Goal: Information Seeking & Learning: Learn about a topic

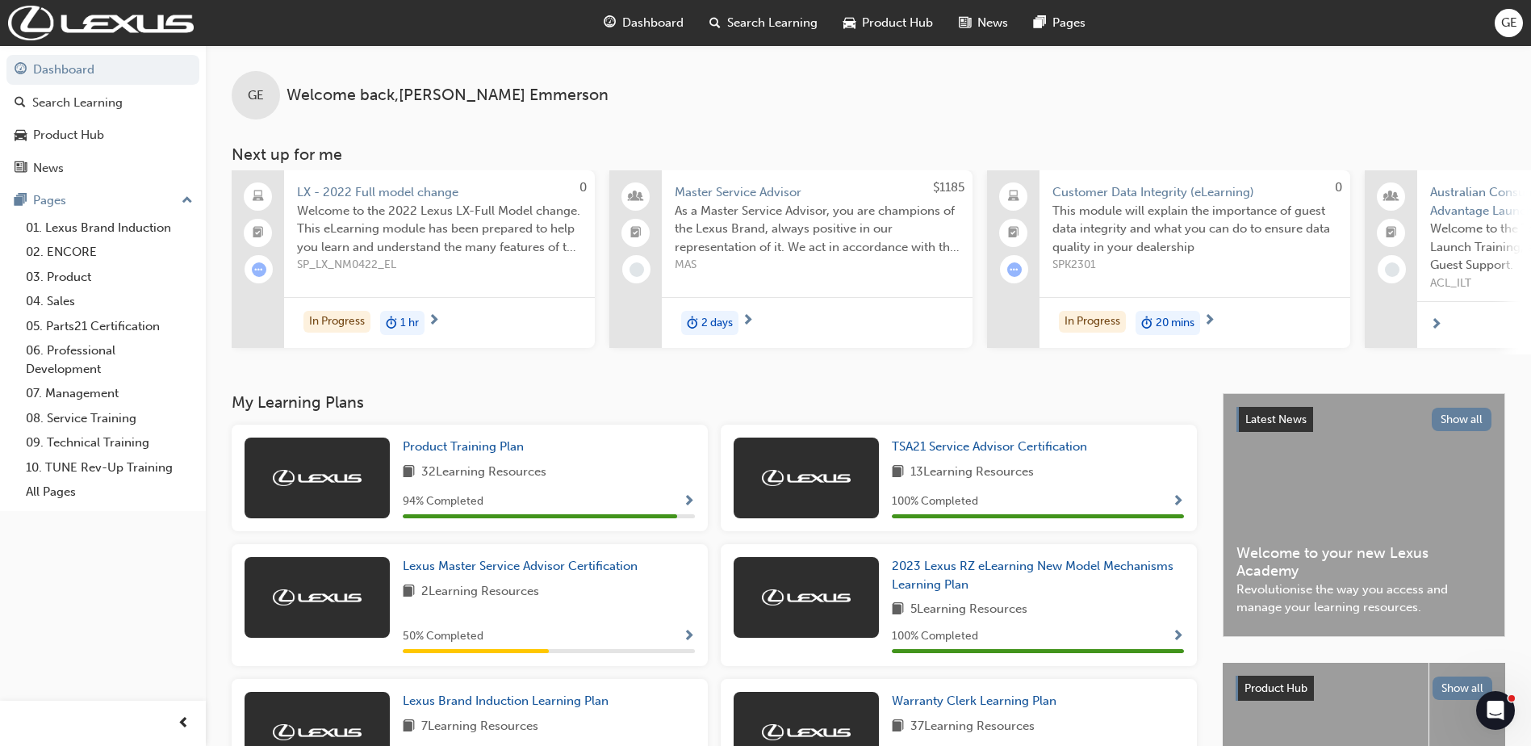
click at [378, 198] on span "LX - 2022 Full model change" at bounding box center [439, 192] width 285 height 19
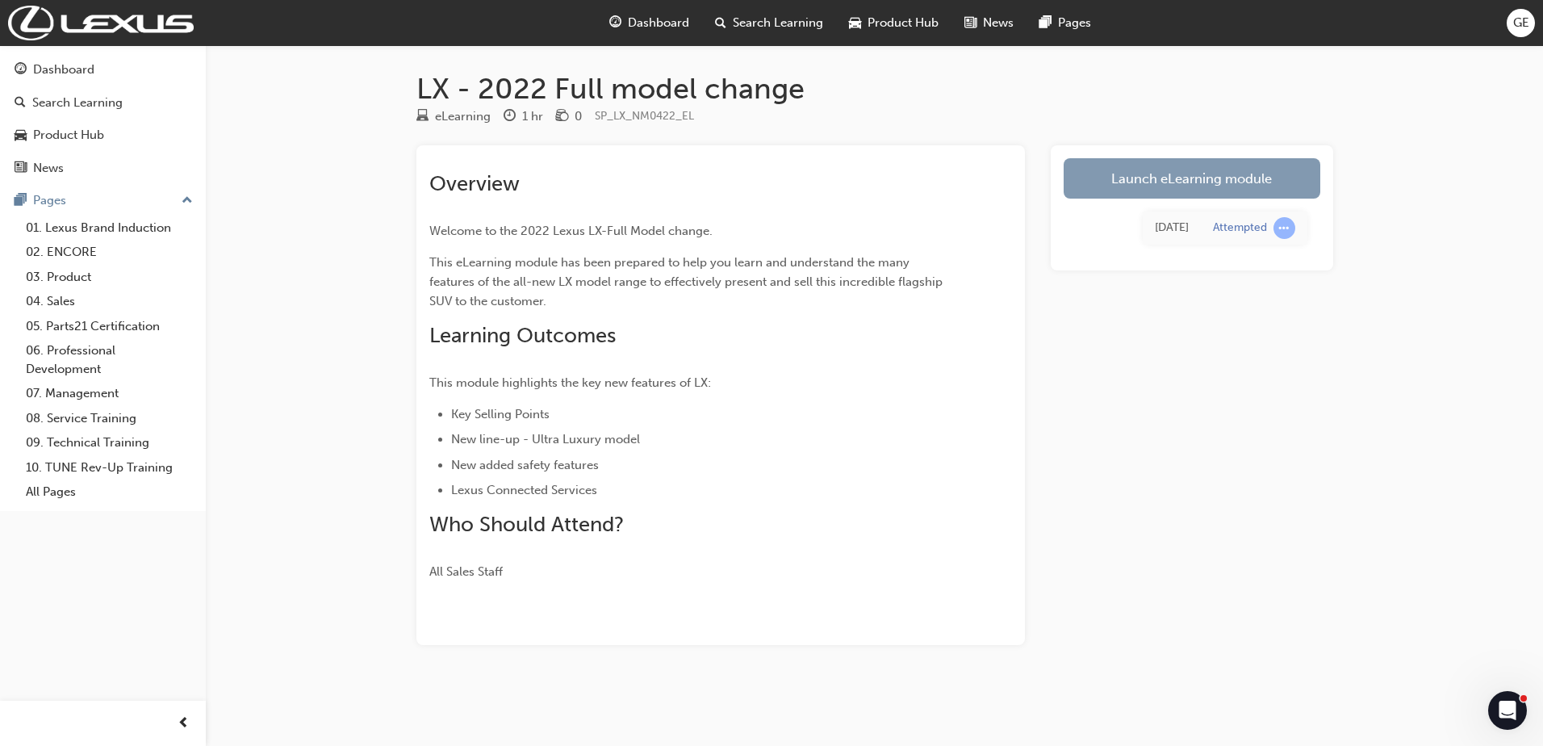
click at [1128, 172] on link "Launch eLearning module" at bounding box center [1192, 178] width 257 height 40
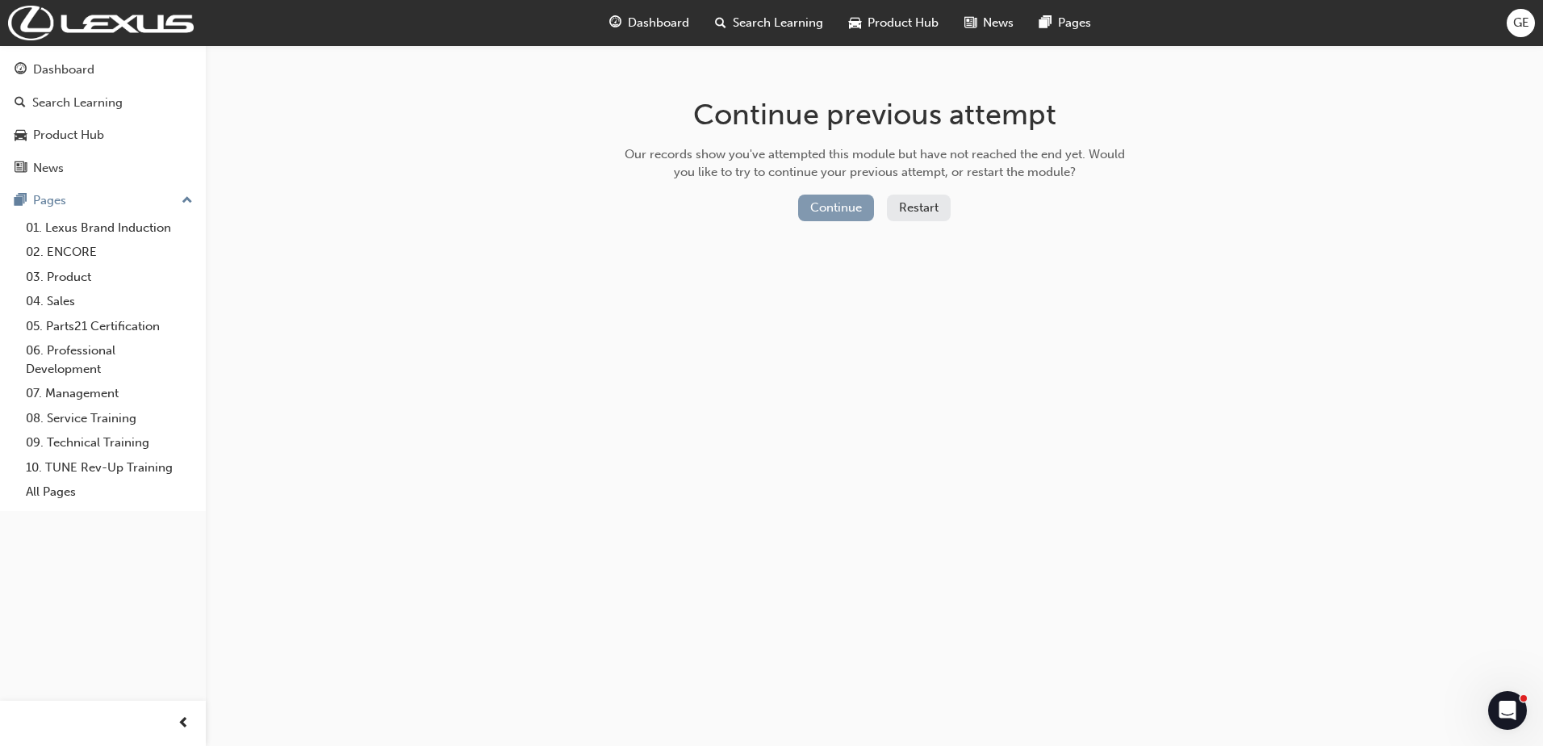
click at [838, 204] on button "Continue" at bounding box center [836, 208] width 76 height 27
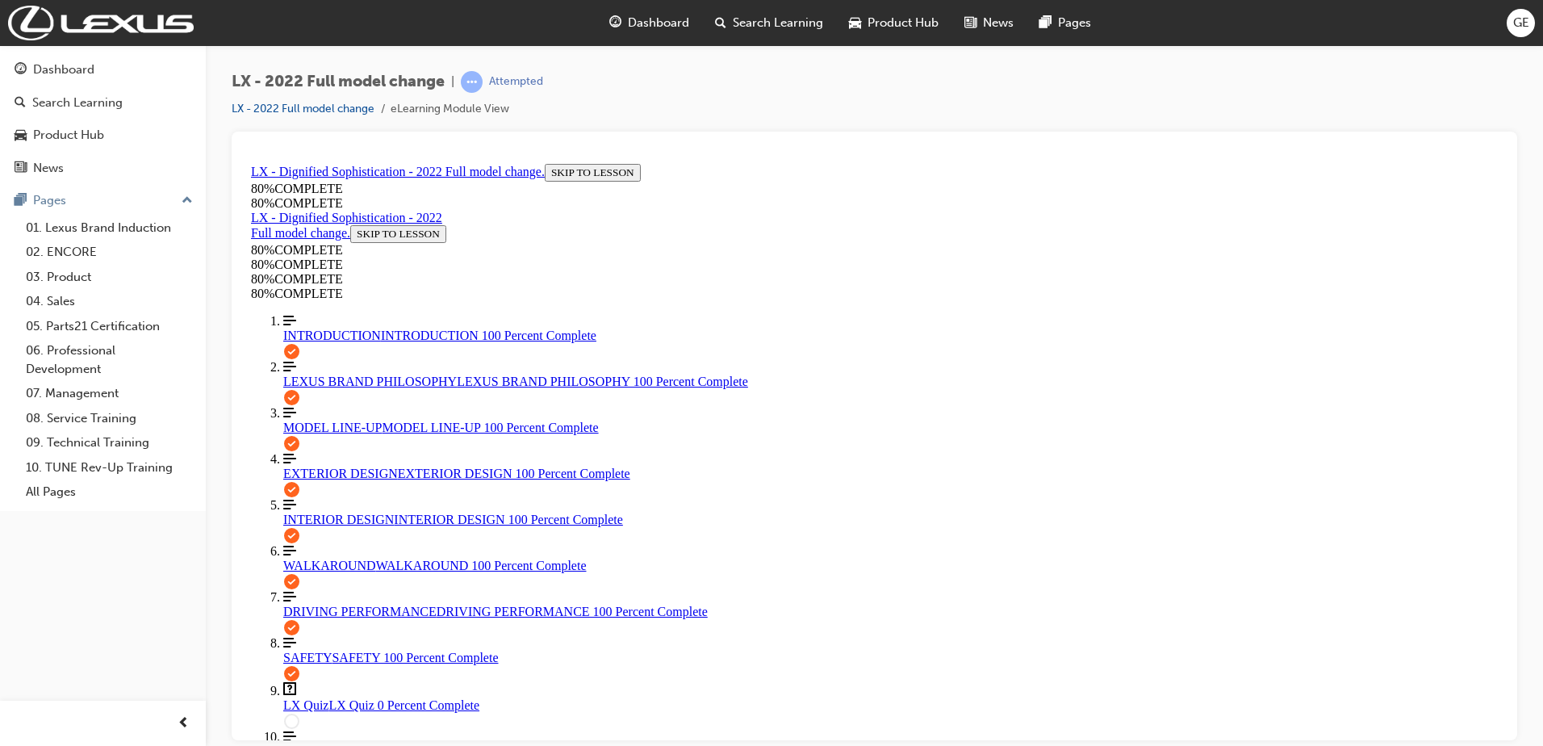
scroll to position [136, 0]
drag, startPoint x: 734, startPoint y: 529, endPoint x: 776, endPoint y: 546, distance: 45.3
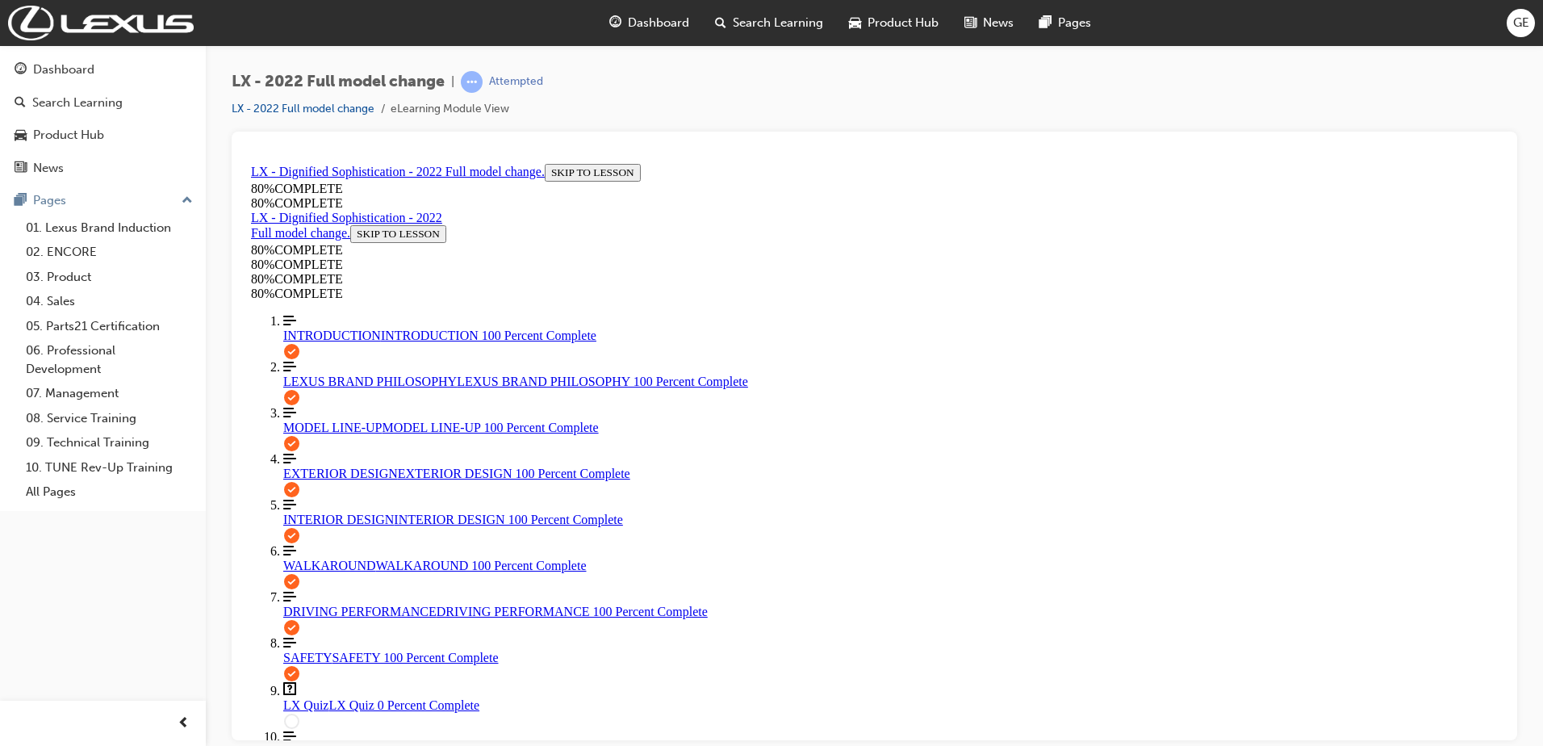
scroll to position [486, 0]
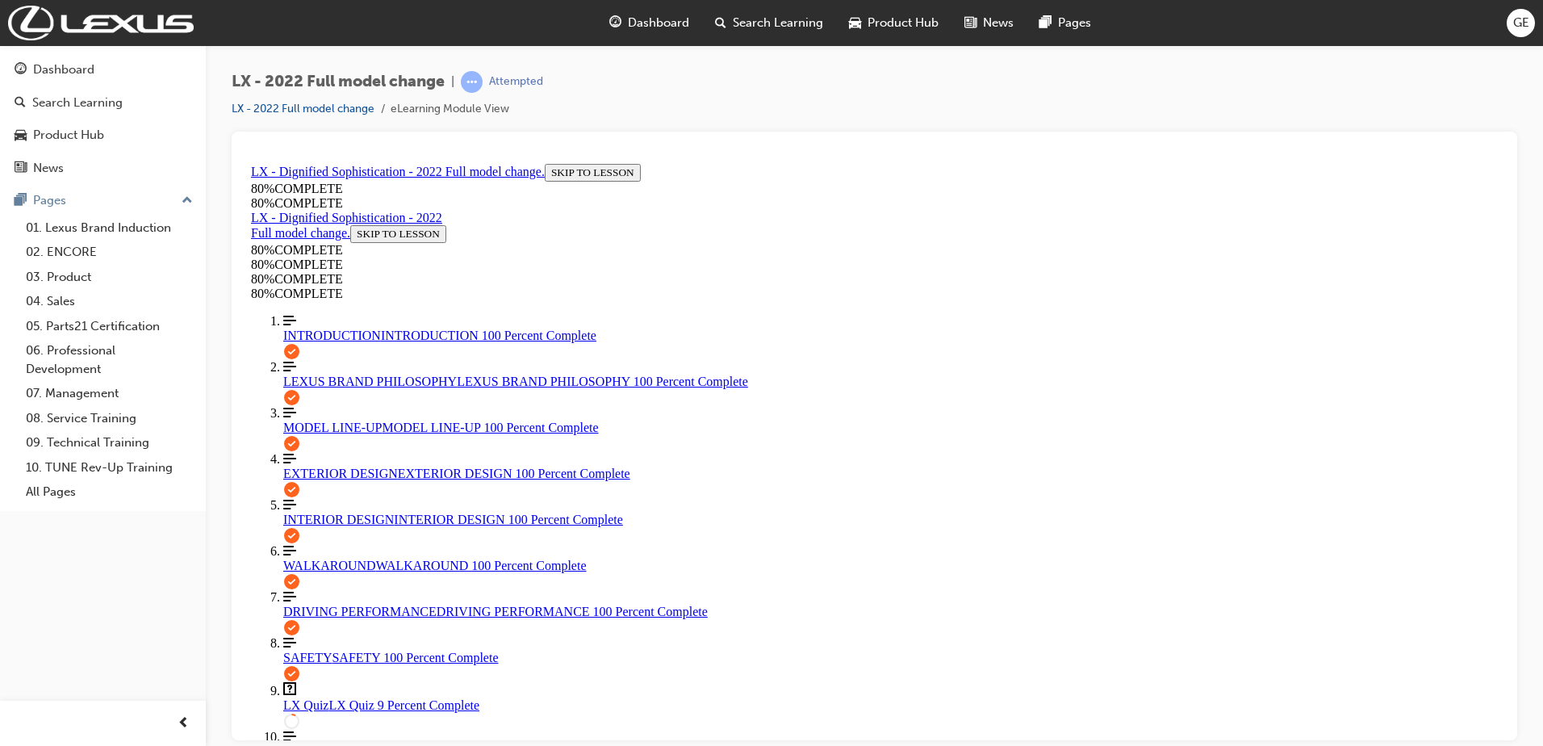
scroll to position [220, 0]
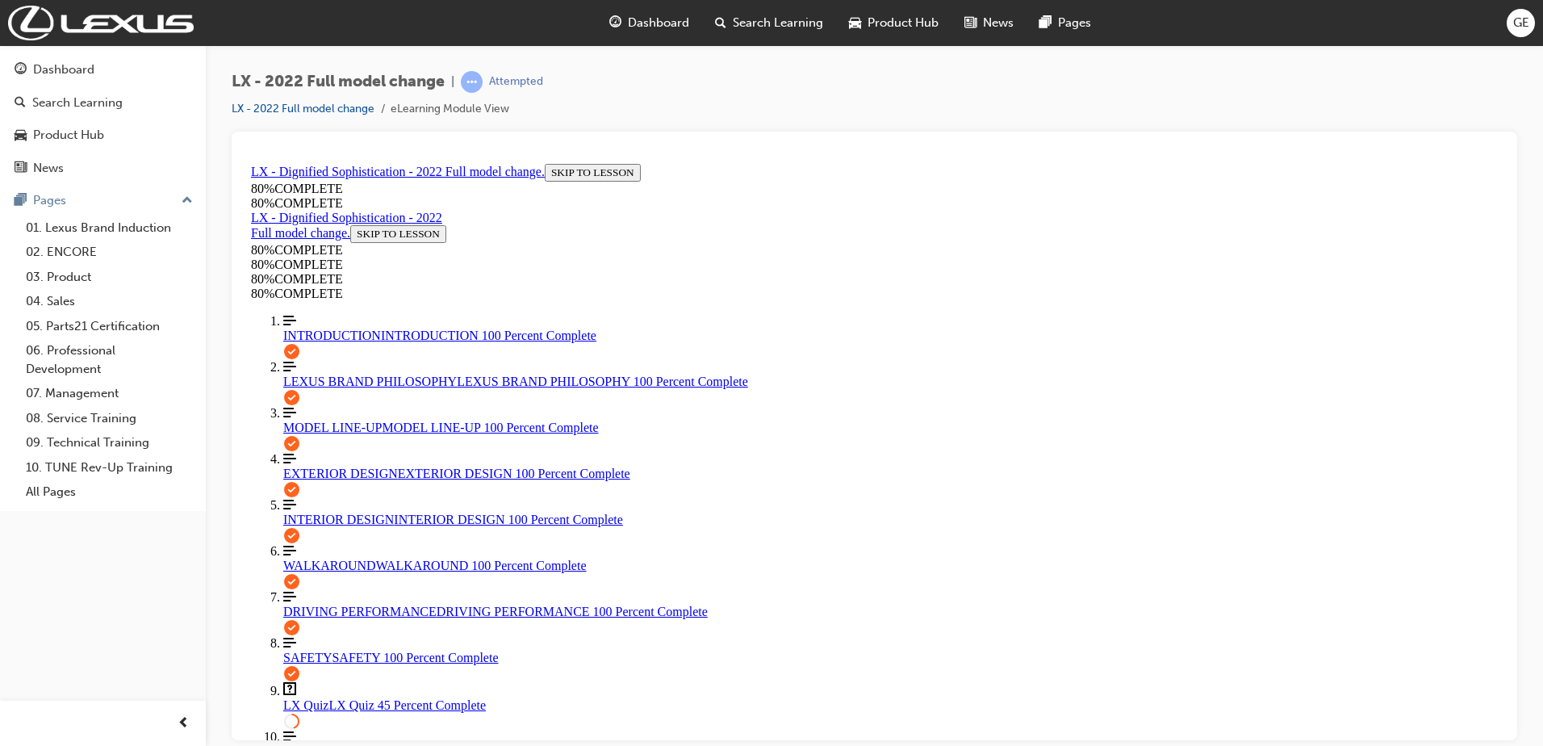
scroll to position [166, 0]
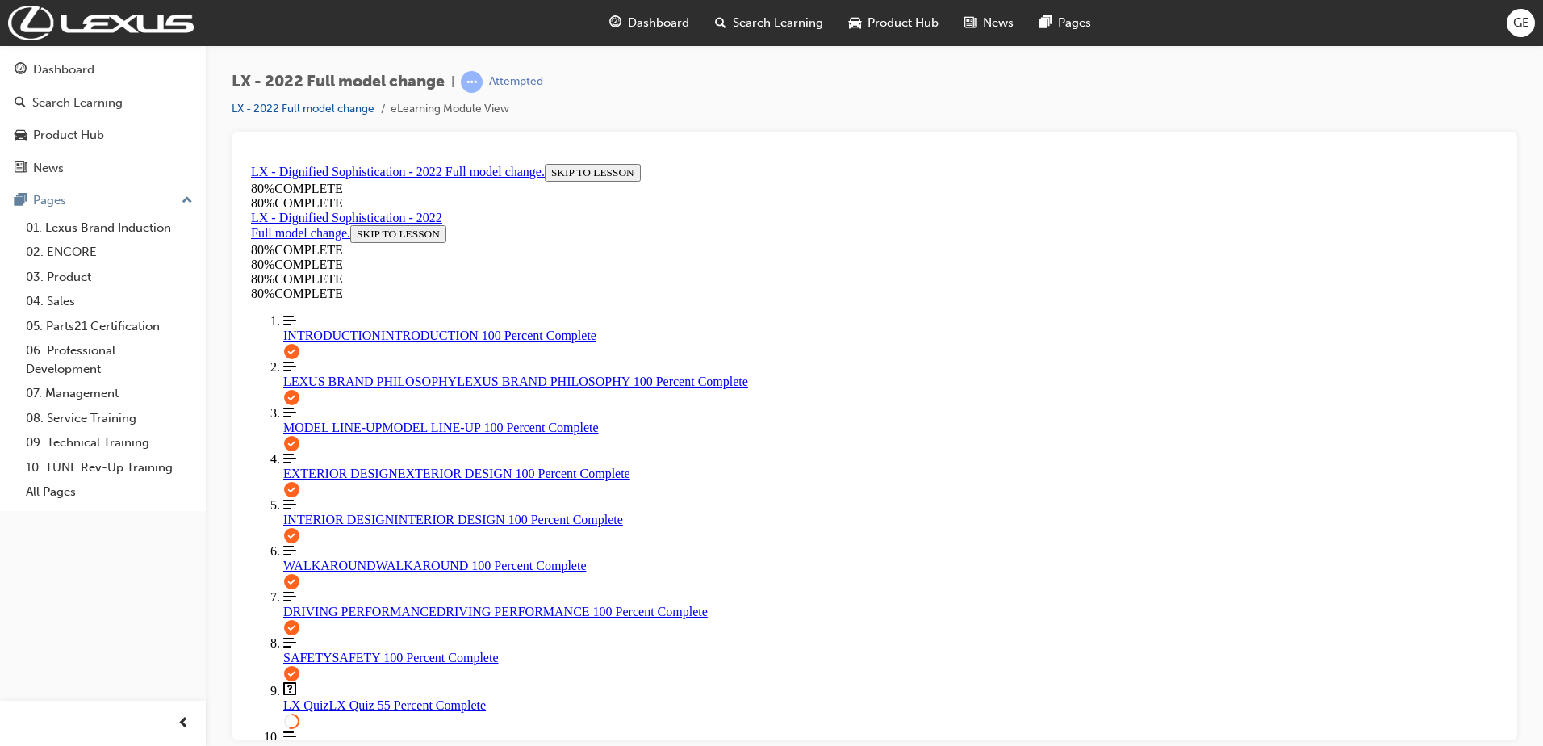
scroll to position [167, 0]
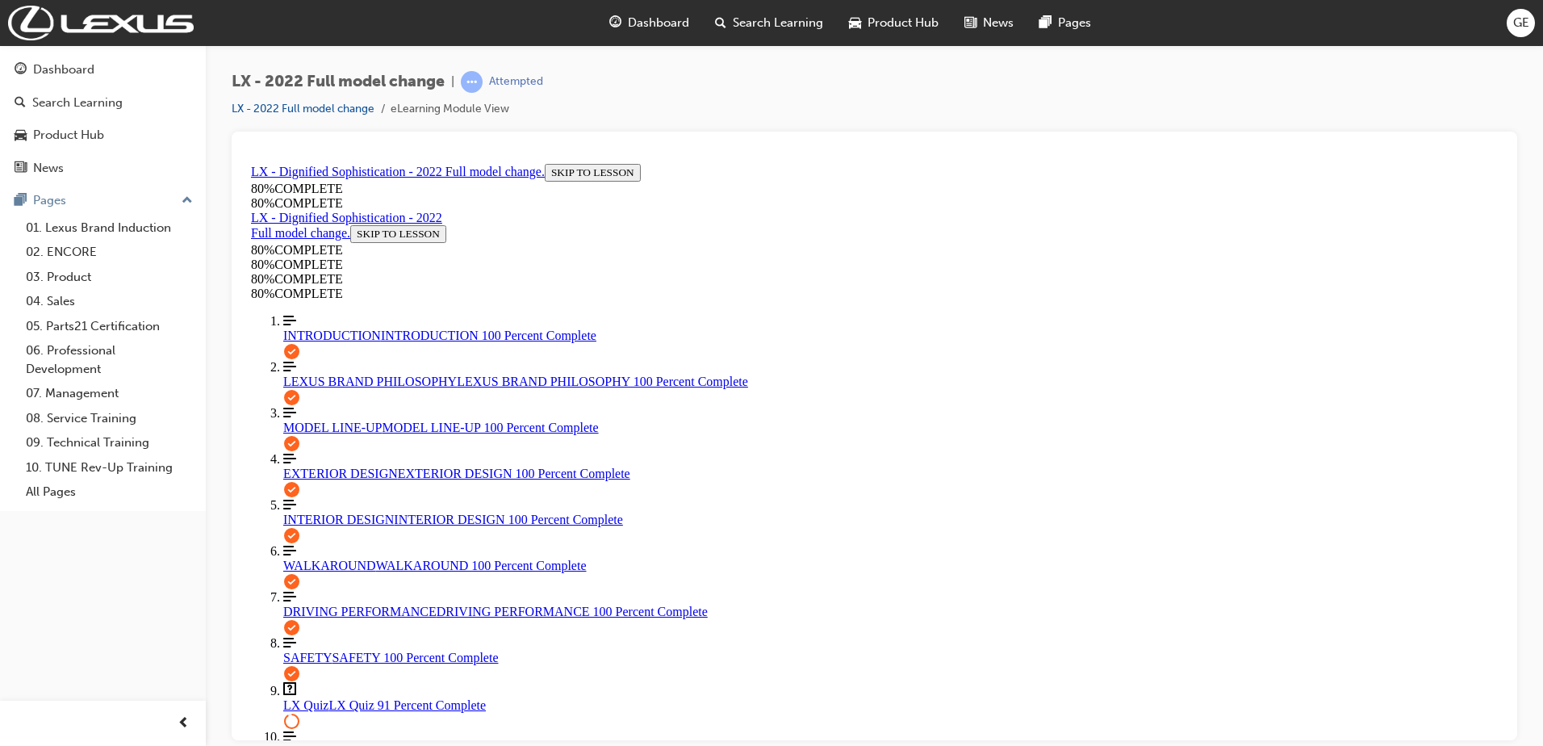
scroll to position [166, 0]
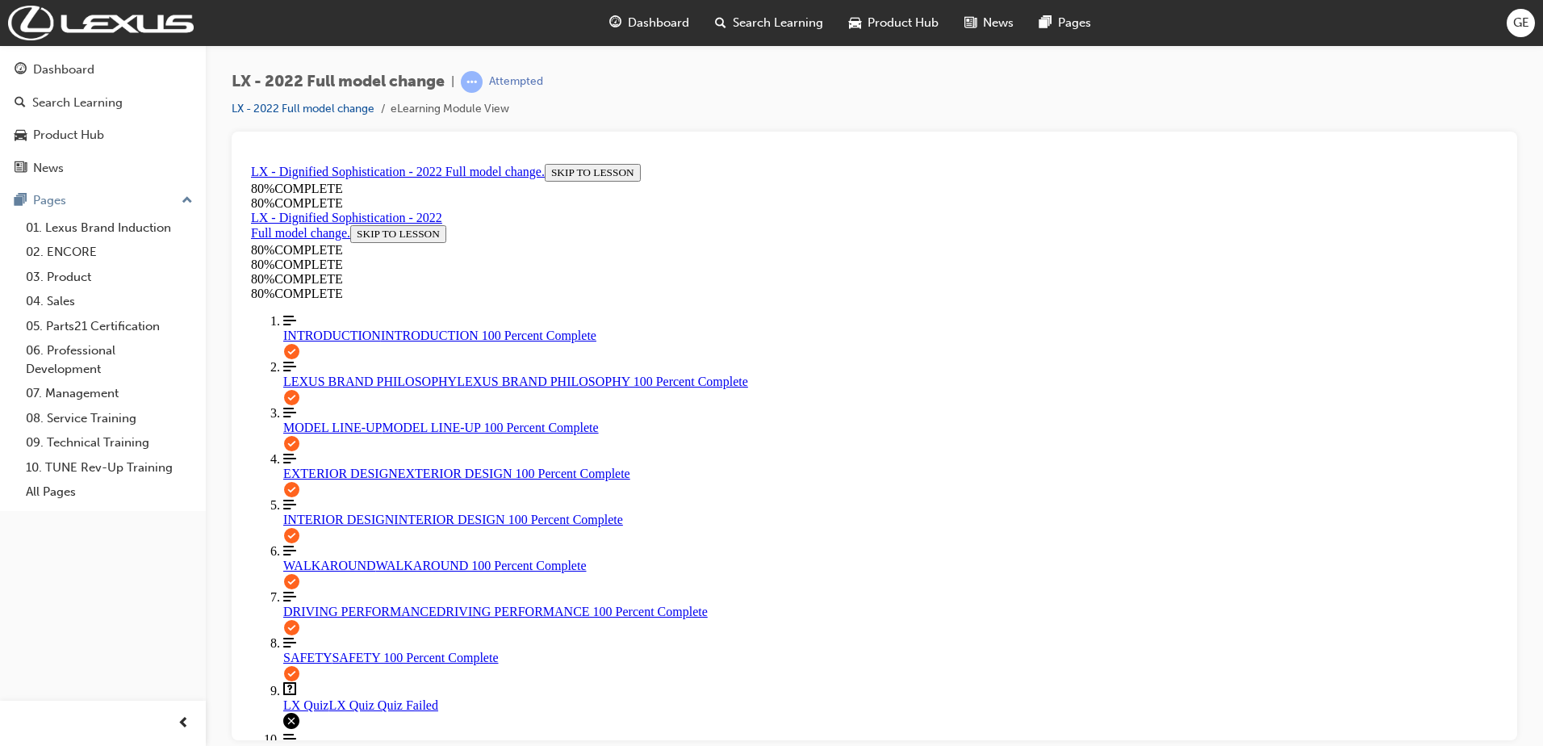
scroll to position [58, 0]
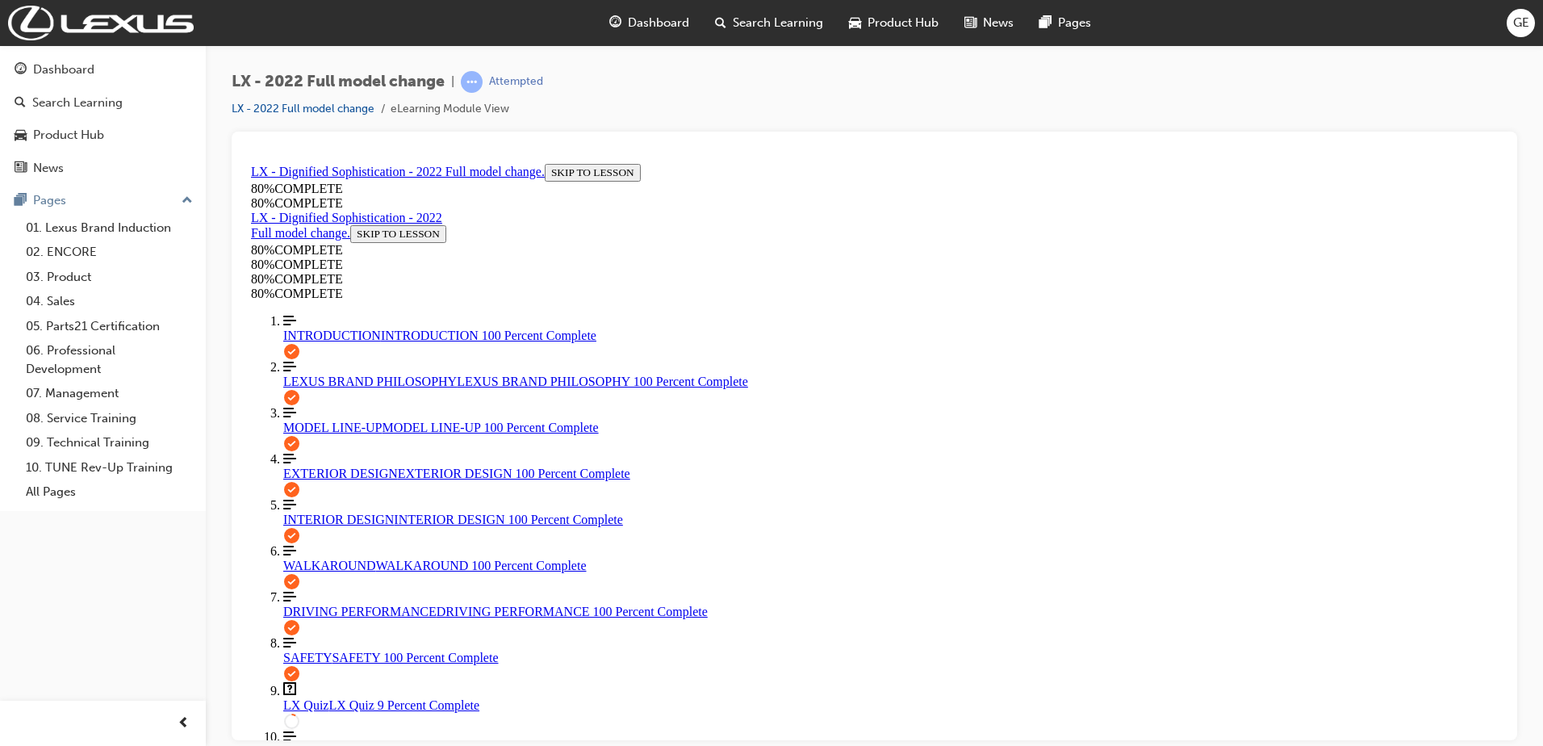
drag, startPoint x: 743, startPoint y: 588, endPoint x: 770, endPoint y: 617, distance: 39.4
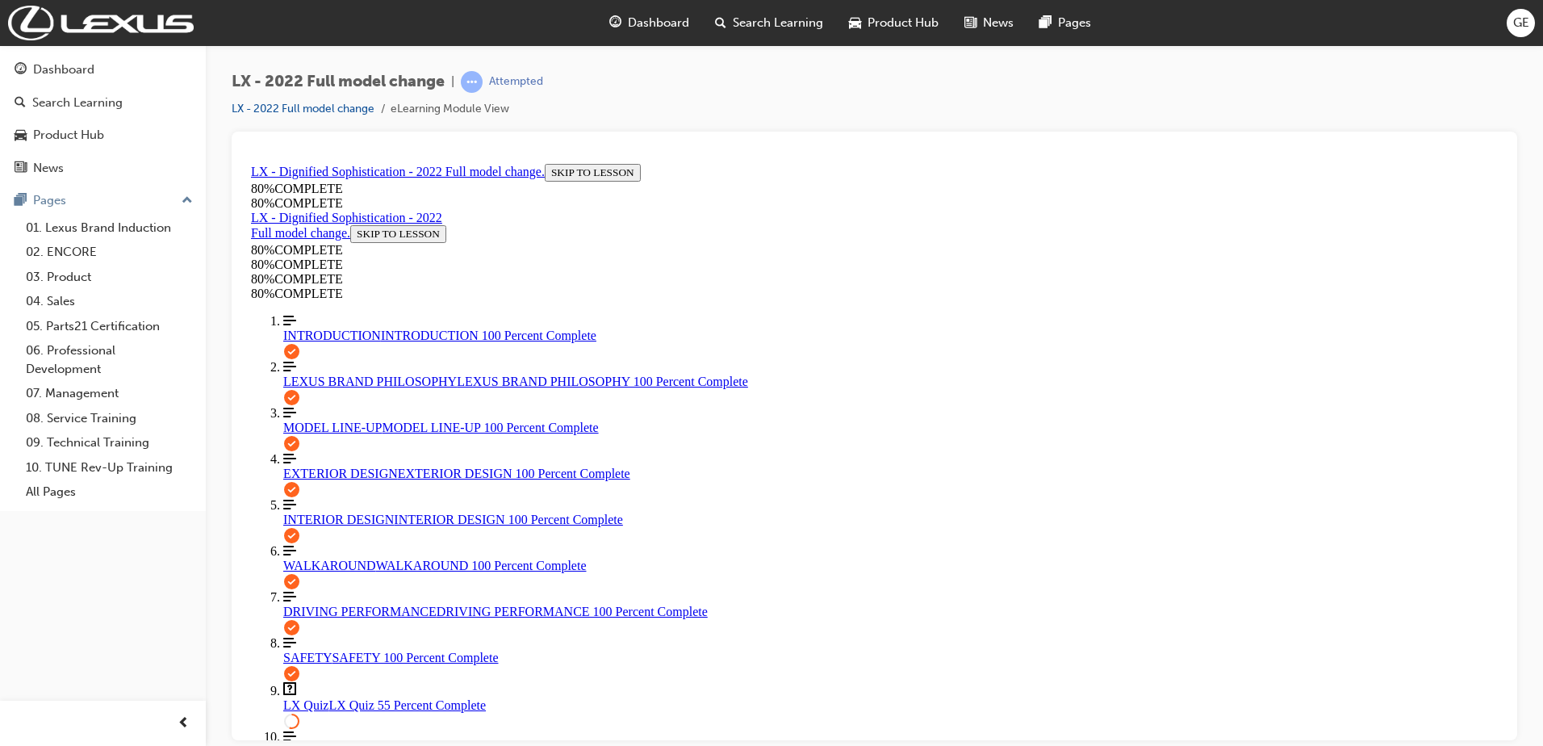
scroll to position [58, 0]
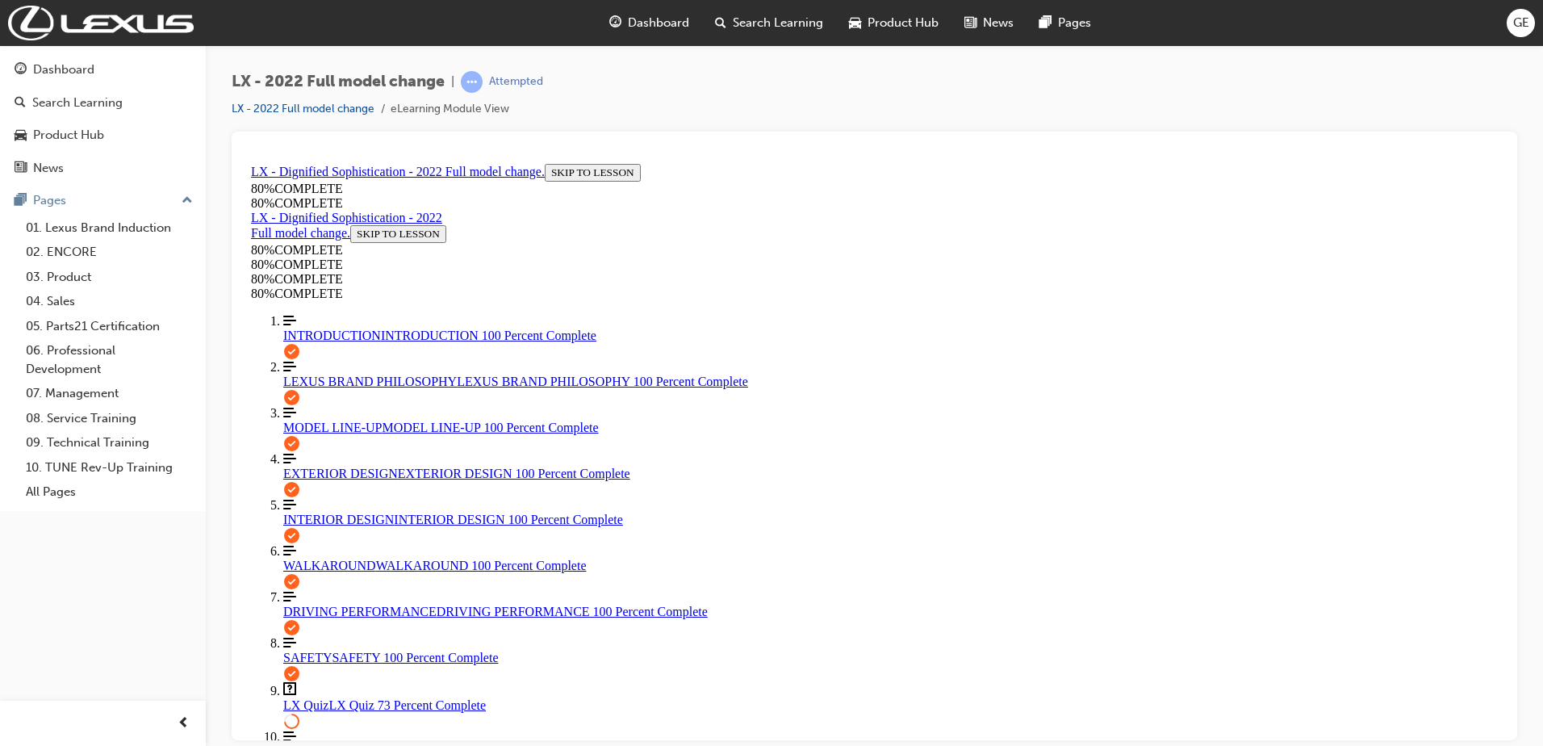
scroll to position [140, 0]
drag, startPoint x: 730, startPoint y: 683, endPoint x: 764, endPoint y: 680, distance: 34.1
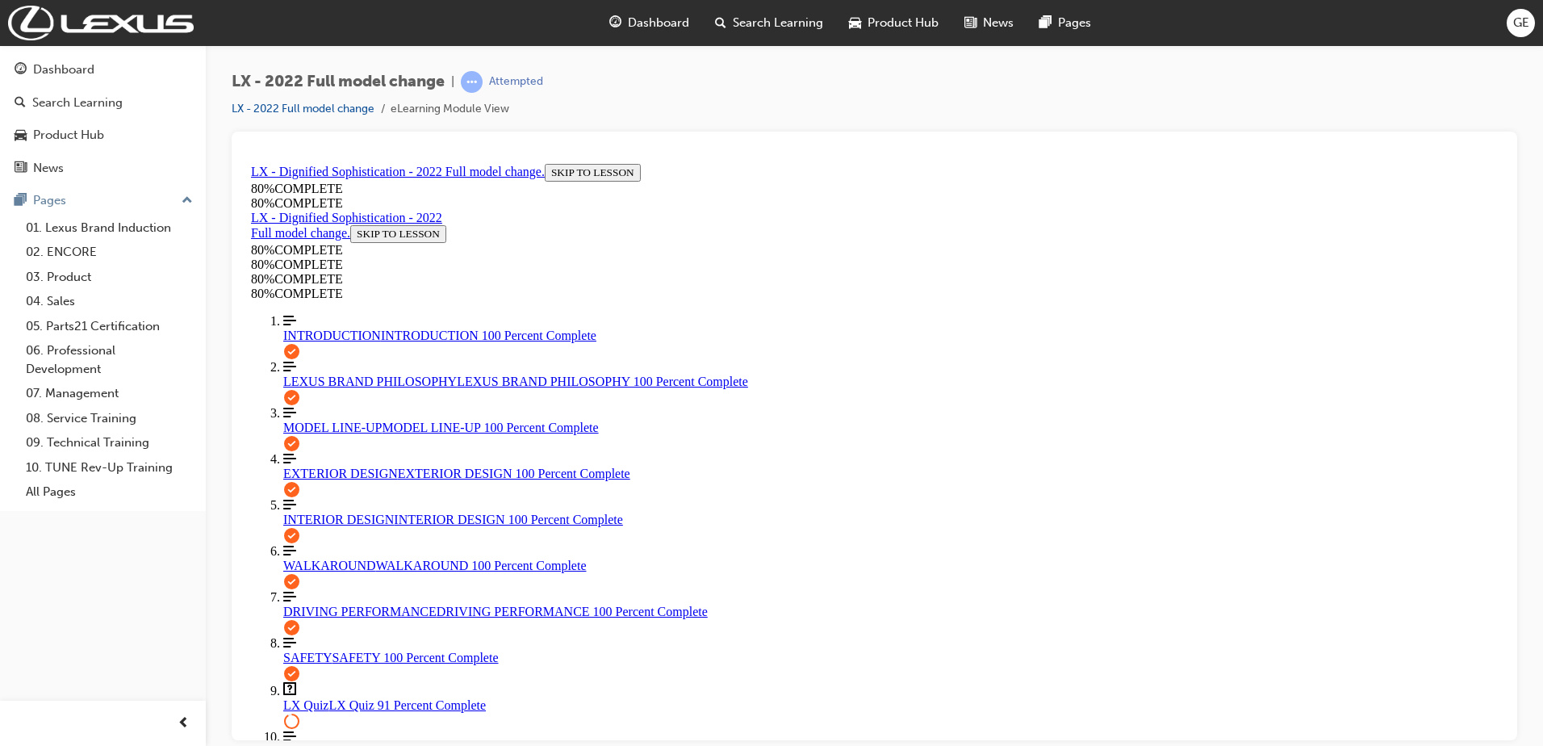
drag, startPoint x: 745, startPoint y: 589, endPoint x: 756, endPoint y: 593, distance: 12.0
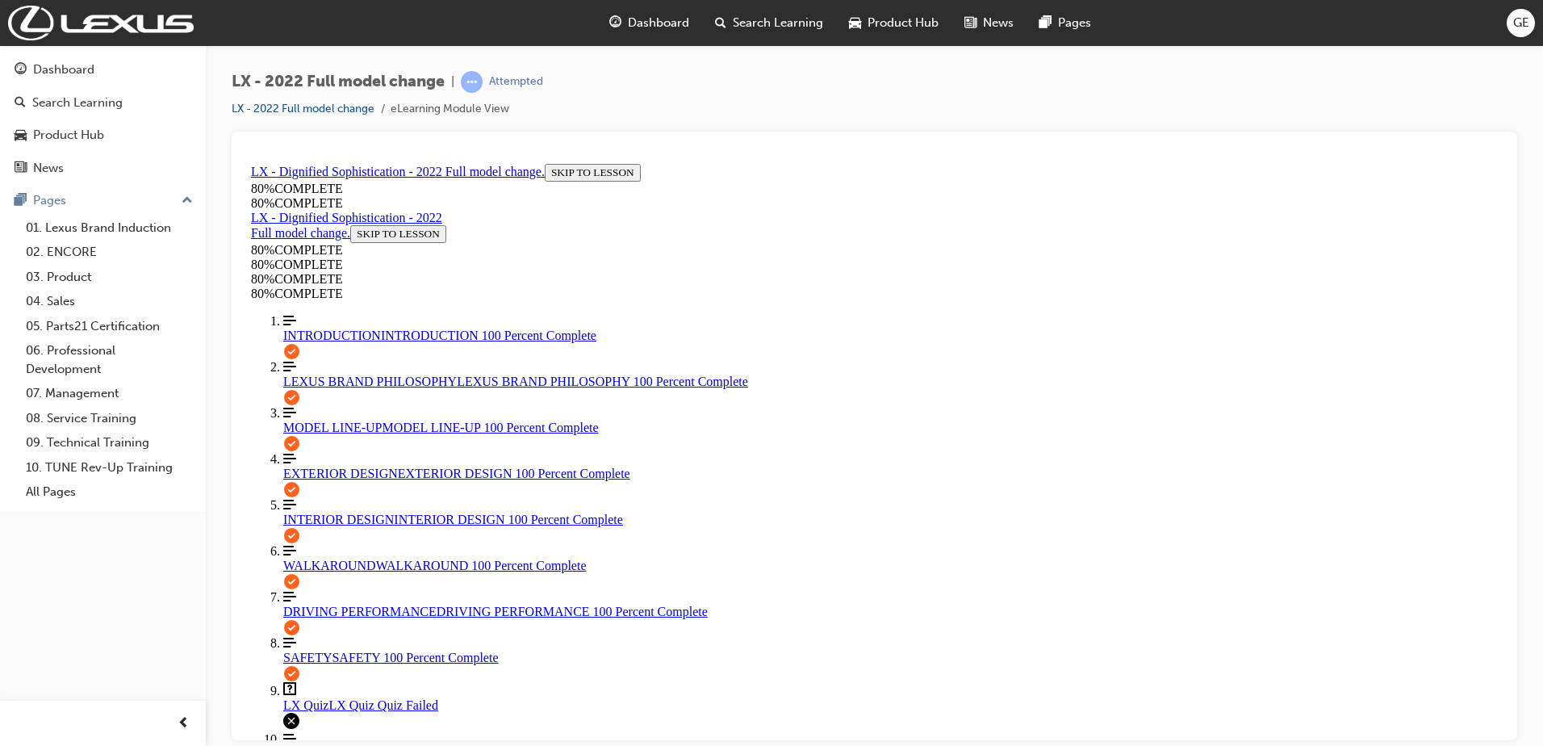
scroll to position [58, 0]
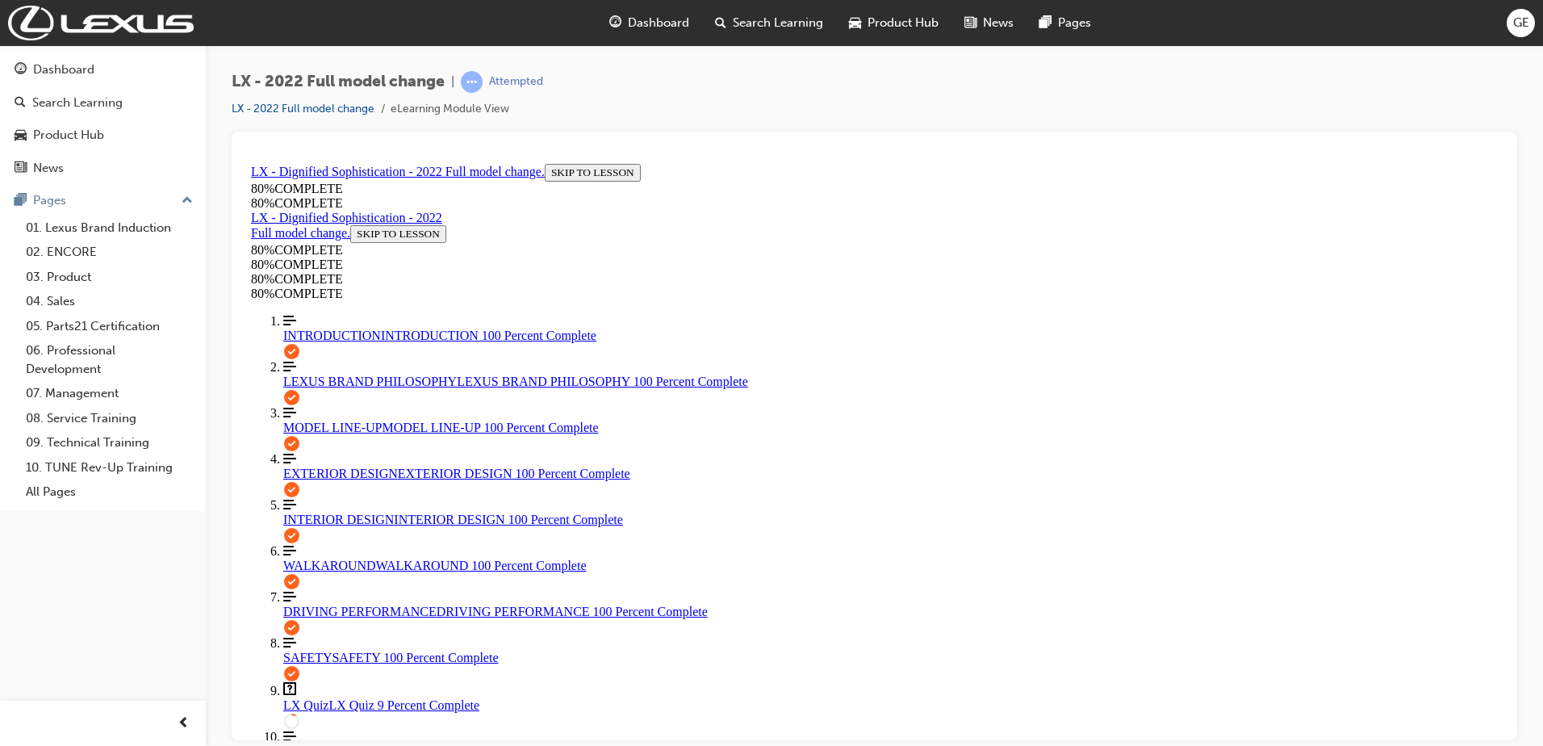
scroll to position [167, 0]
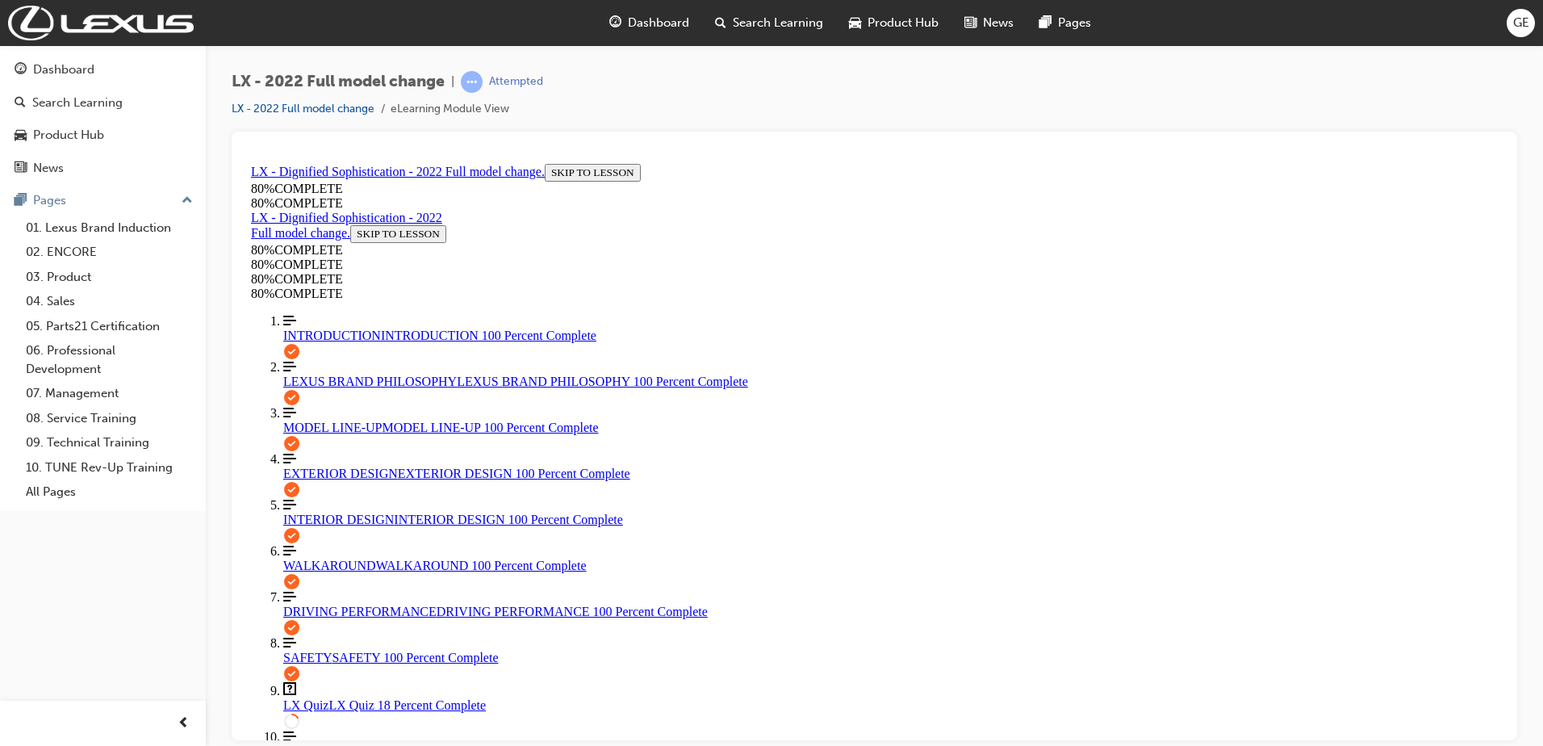
drag, startPoint x: 726, startPoint y: 457, endPoint x: 779, endPoint y: 484, distance: 59.9
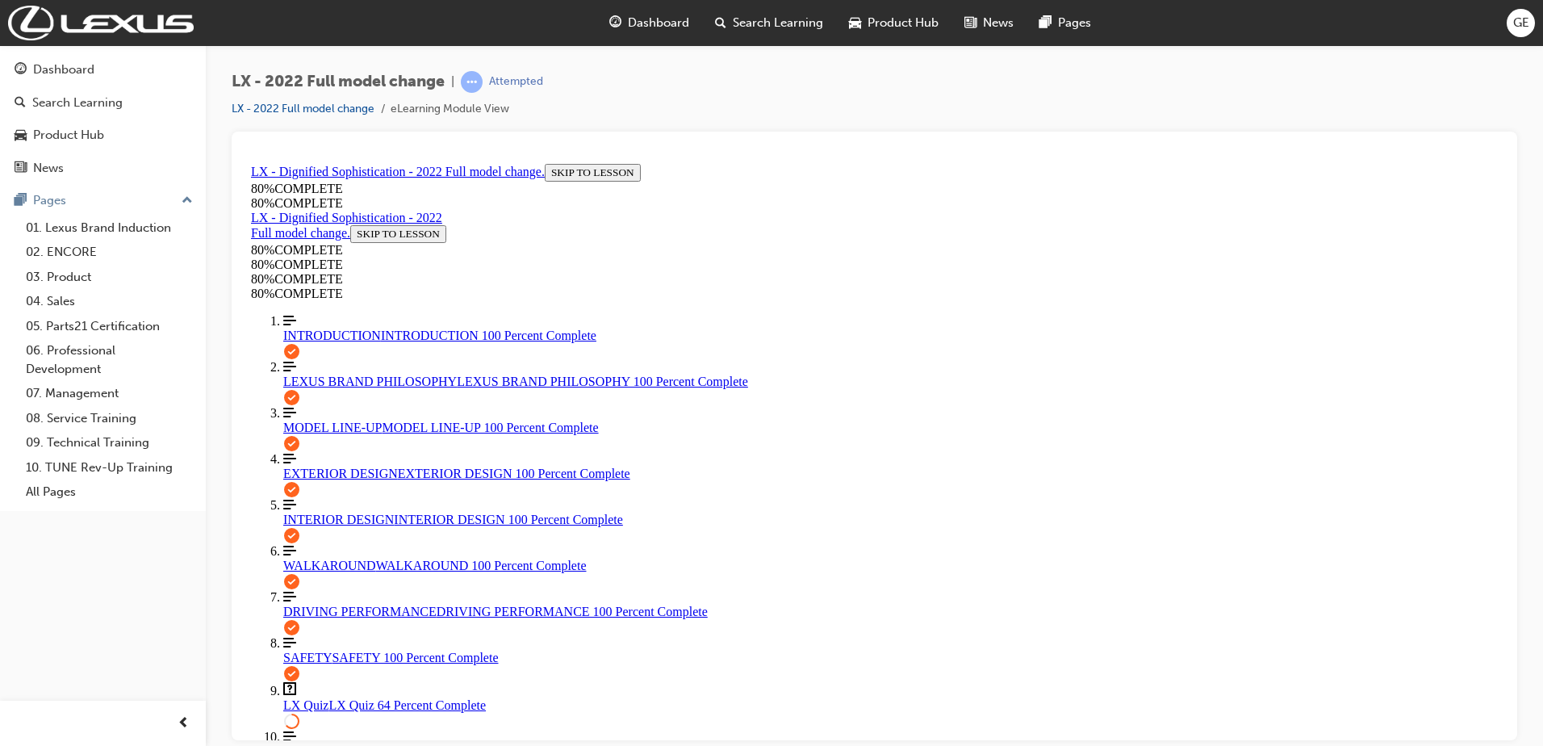
scroll to position [166, 0]
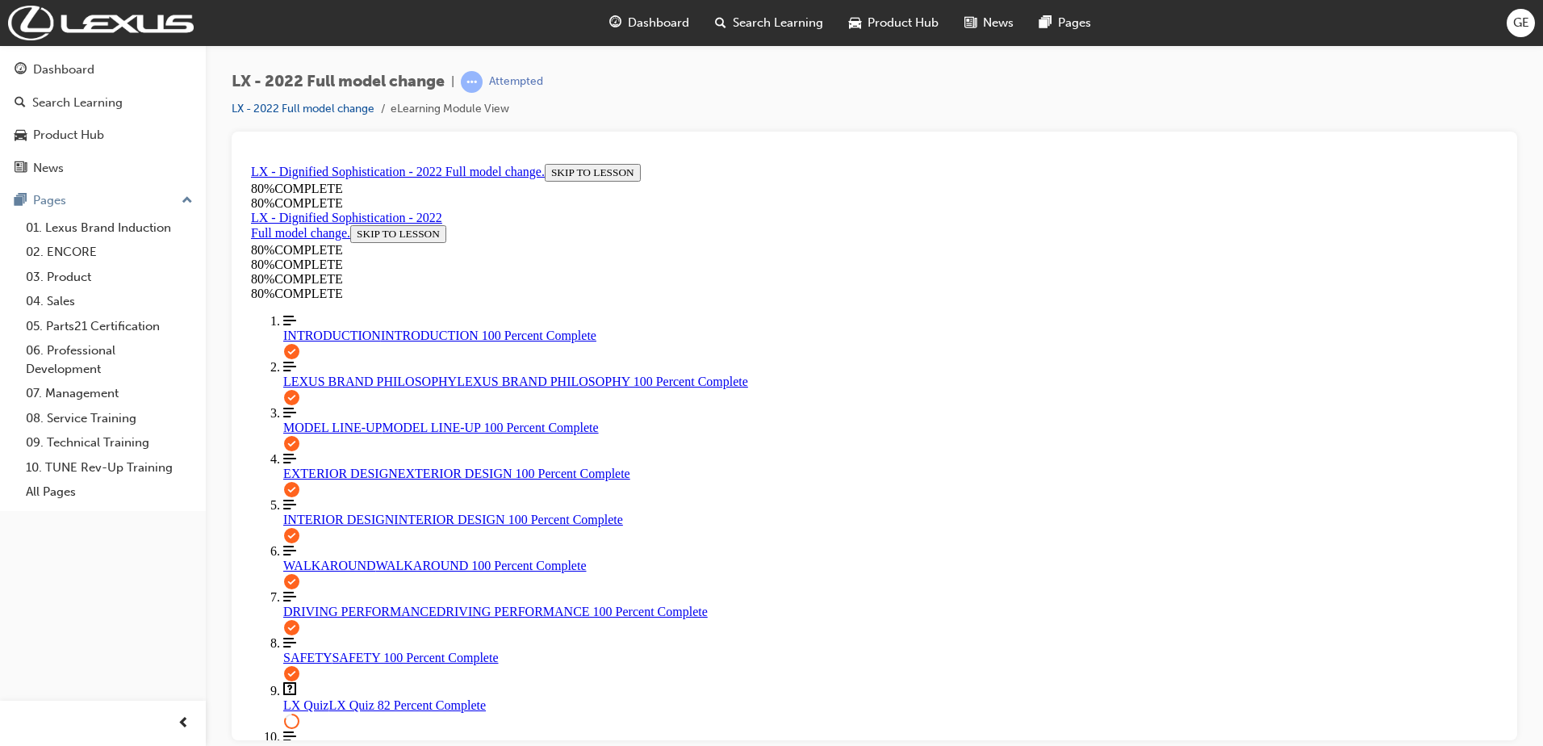
scroll to position [272, 0]
drag, startPoint x: 733, startPoint y: 465, endPoint x: 747, endPoint y: 478, distance: 18.8
